Goal: Complete application form

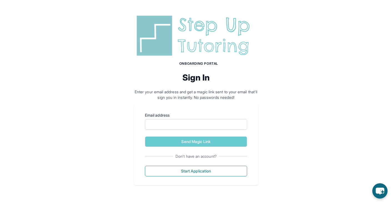
click at [228, 102] on div "Onboarding Portal Sign In Enter your email address and get a magic link sent to…" at bounding box center [196, 99] width 392 height 199
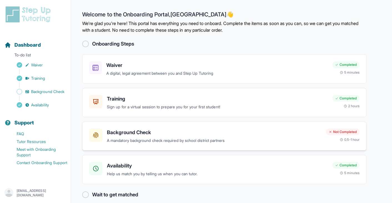
click at [344, 135] on div "Not Completed 0.5-1 hour" at bounding box center [343, 135] width 34 height 13
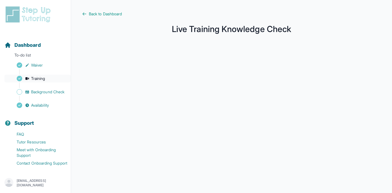
click at [43, 80] on span "Training" at bounding box center [38, 79] width 14 height 6
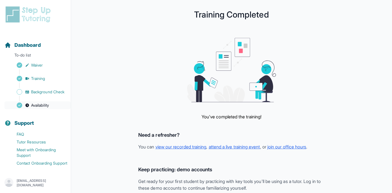
click at [43, 106] on span "Availability" at bounding box center [40, 105] width 18 height 6
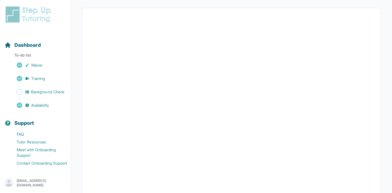
scroll to position [28, 0]
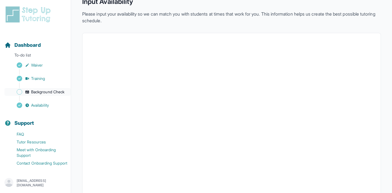
click at [48, 89] on span "Background Check" at bounding box center [47, 92] width 33 height 6
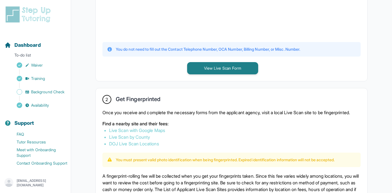
scroll to position [238, 0]
